Goal: Transaction & Acquisition: Purchase product/service

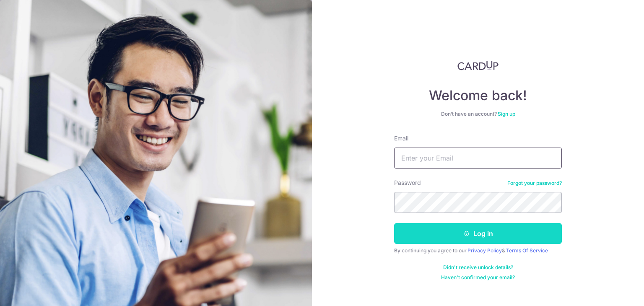
type input "[EMAIL_ADDRESS][DOMAIN_NAME]"
drag, startPoint x: 476, startPoint y: 234, endPoint x: 436, endPoint y: 227, distance: 40.3
click at [475, 234] on button "Log in" at bounding box center [478, 233] width 168 height 21
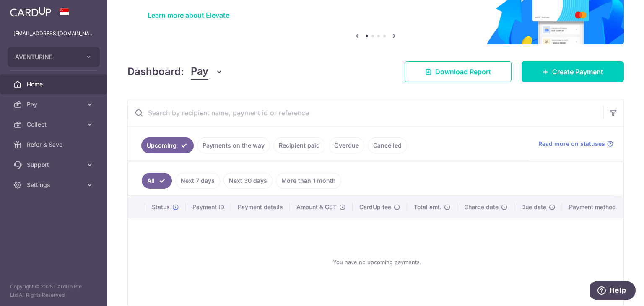
scroll to position [107, 0]
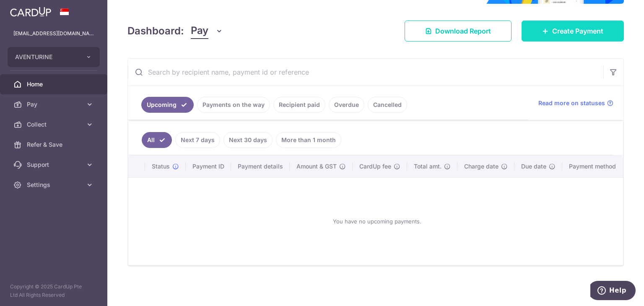
click at [570, 36] on link "Create Payment" at bounding box center [573, 31] width 102 height 21
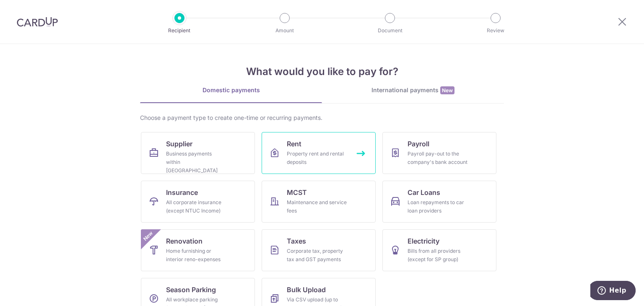
click at [323, 161] on div "Property rent and rental deposits" at bounding box center [317, 158] width 60 height 17
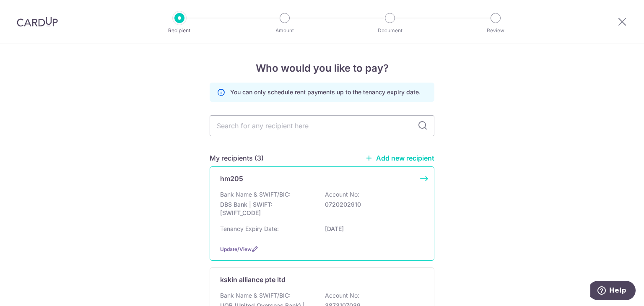
click at [300, 177] on div "hm205" at bounding box center [317, 179] width 194 height 10
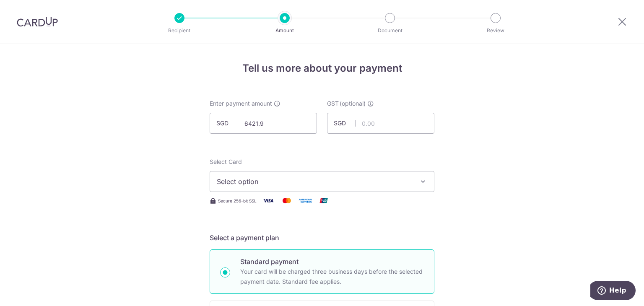
type input "6,421.90"
click at [347, 178] on span "Select option" at bounding box center [314, 182] width 195 height 10
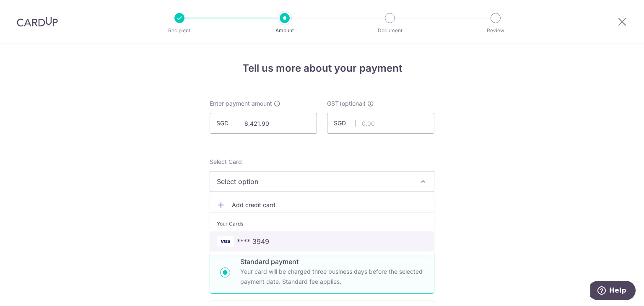
drag, startPoint x: 323, startPoint y: 245, endPoint x: 340, endPoint y: 239, distance: 18.3
click at [323, 245] on span "**** 3949" at bounding box center [322, 242] width 211 height 10
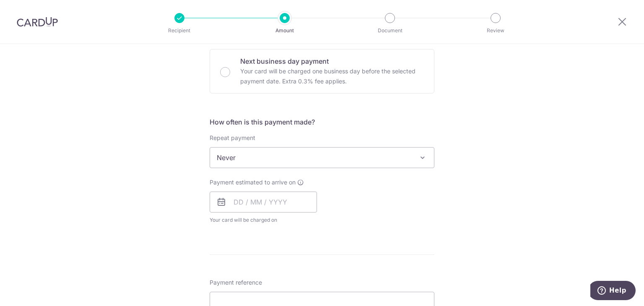
scroll to position [294, 0]
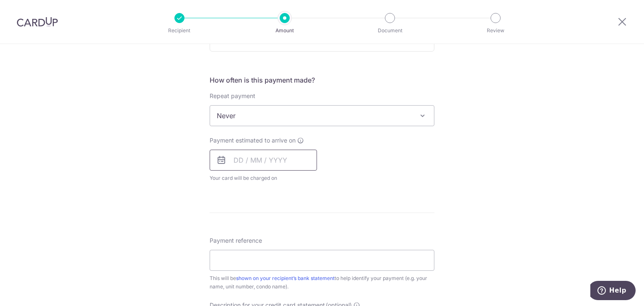
click at [268, 166] on input "text" at bounding box center [263, 160] width 107 height 21
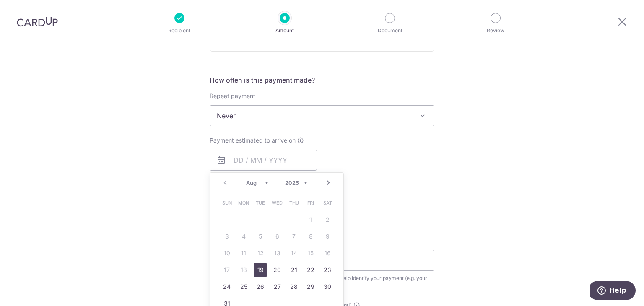
click at [258, 272] on link "19" at bounding box center [260, 269] width 13 height 13
type input "19/08/2025"
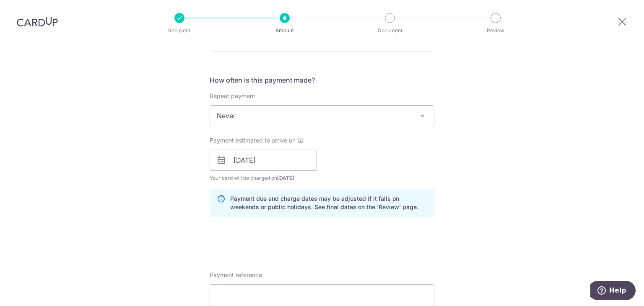
click at [472, 162] on div "Tell us more about your payment Enter payment amount SGD 6,421.90 6421.90 GST (…" at bounding box center [322, 174] width 644 height 849
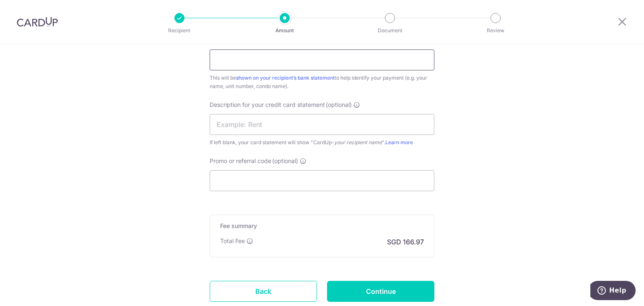
scroll to position [503, 0]
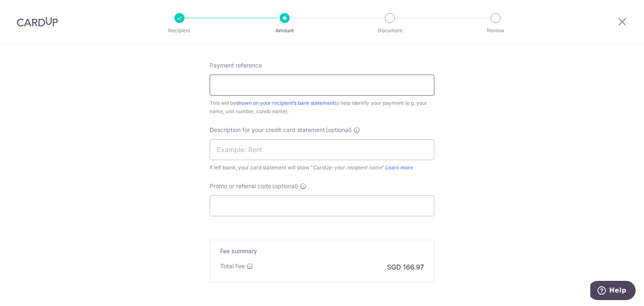
click at [278, 96] on div "Payment reference This will be shown on your recipient’s bank statement to help…" at bounding box center [322, 88] width 225 height 55
click at [278, 86] on input "Payment reference" at bounding box center [322, 85] width 225 height 21
type input "hm 0303"
click at [269, 153] on input "text" at bounding box center [322, 149] width 225 height 21
type input "rent"
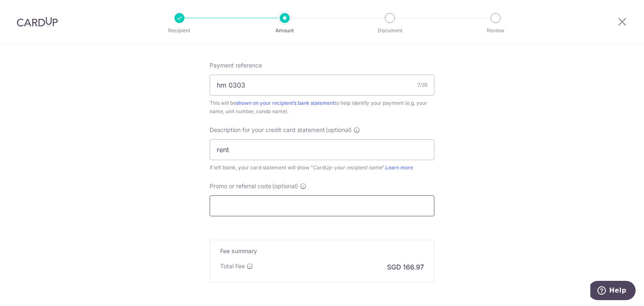
click at [230, 205] on input "Promo or referral code (optional)" at bounding box center [322, 205] width 225 height 21
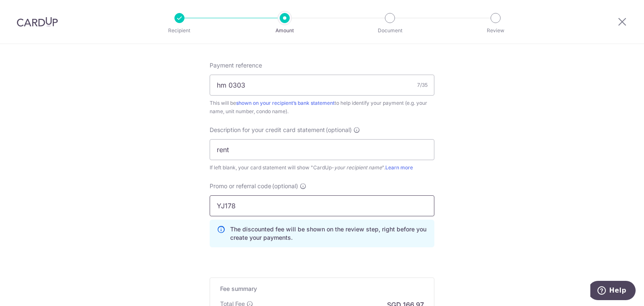
type input "YJ178"
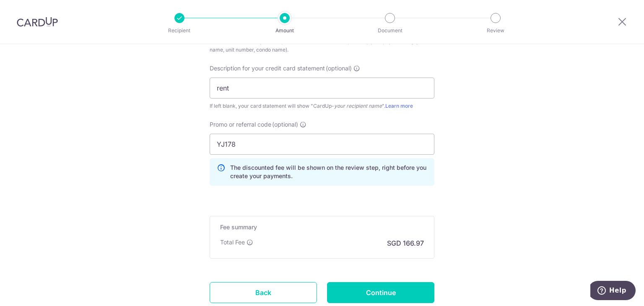
scroll to position [624, 0]
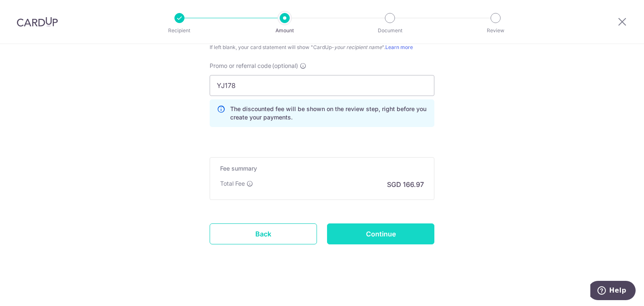
click at [380, 237] on input "Continue" at bounding box center [380, 234] width 107 height 21
type input "Create Schedule"
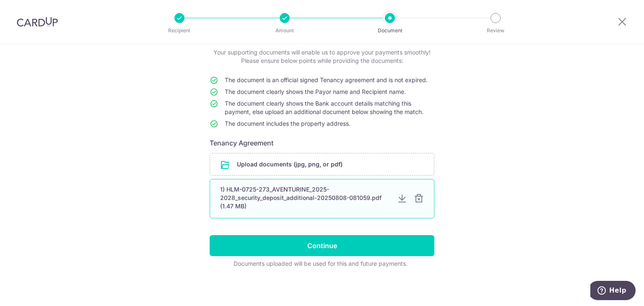
click at [416, 198] on div at bounding box center [419, 199] width 10 height 10
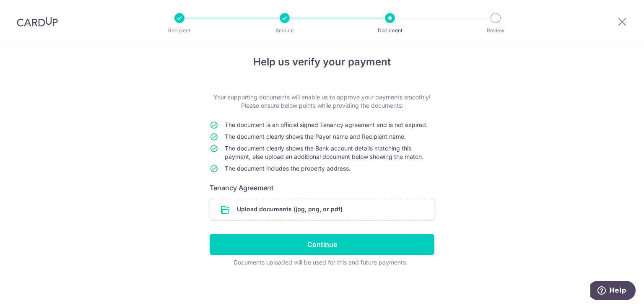
scroll to position [6, 0]
click at [319, 209] on input "file" at bounding box center [322, 210] width 224 height 22
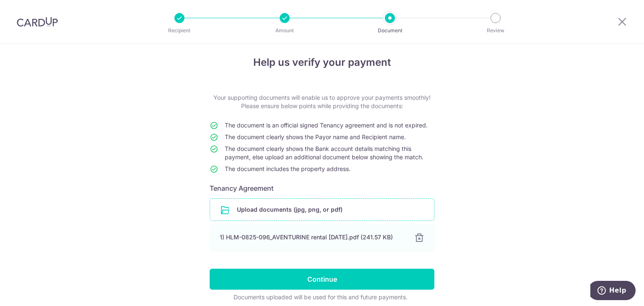
click at [312, 208] on input "file" at bounding box center [322, 210] width 224 height 22
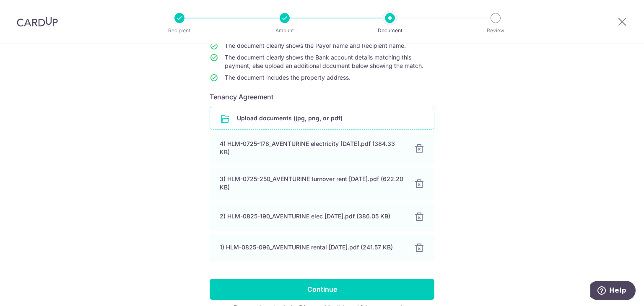
scroll to position [142, 0]
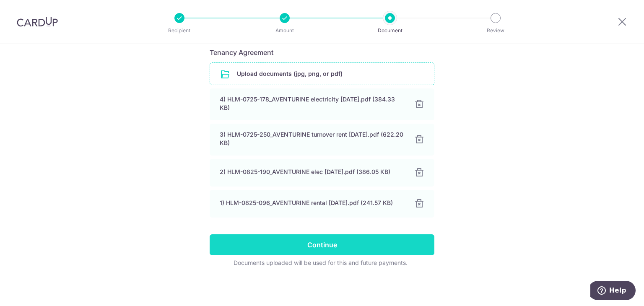
click at [371, 250] on input "Continue" at bounding box center [322, 244] width 225 height 21
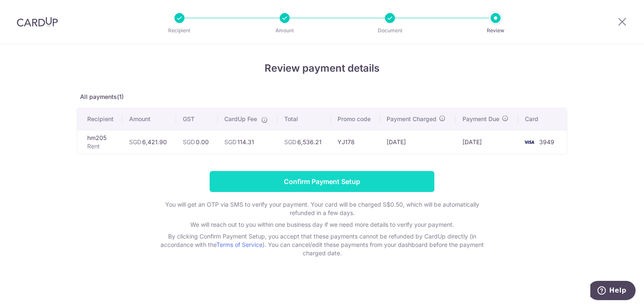
click at [341, 182] on input "Confirm Payment Setup" at bounding box center [322, 181] width 225 height 21
